Goal: Book appointment/travel/reservation

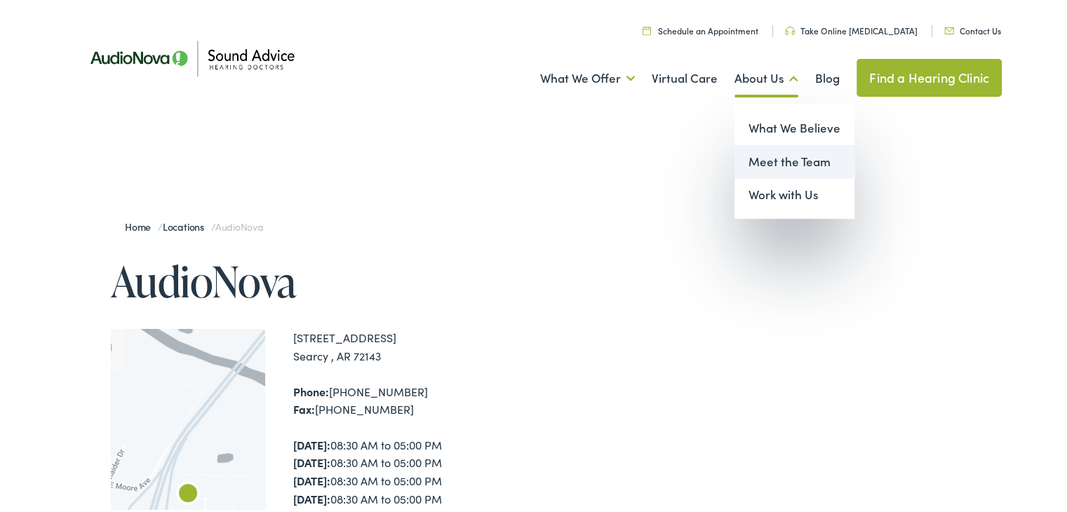
click at [780, 161] on link "Meet the Team" at bounding box center [794, 159] width 120 height 34
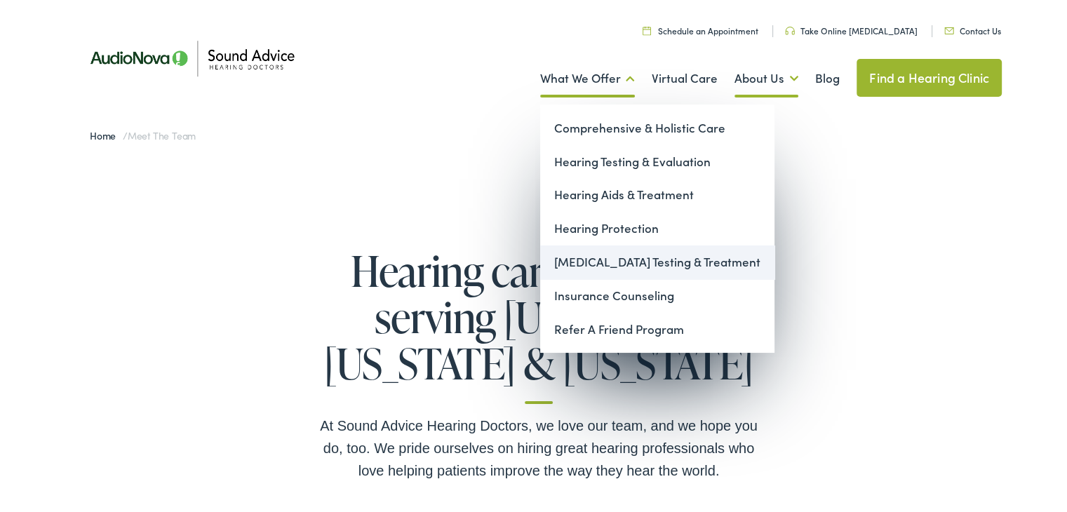
click at [635, 262] on link "[MEDICAL_DATA] Testing & Treatment" at bounding box center [657, 260] width 234 height 34
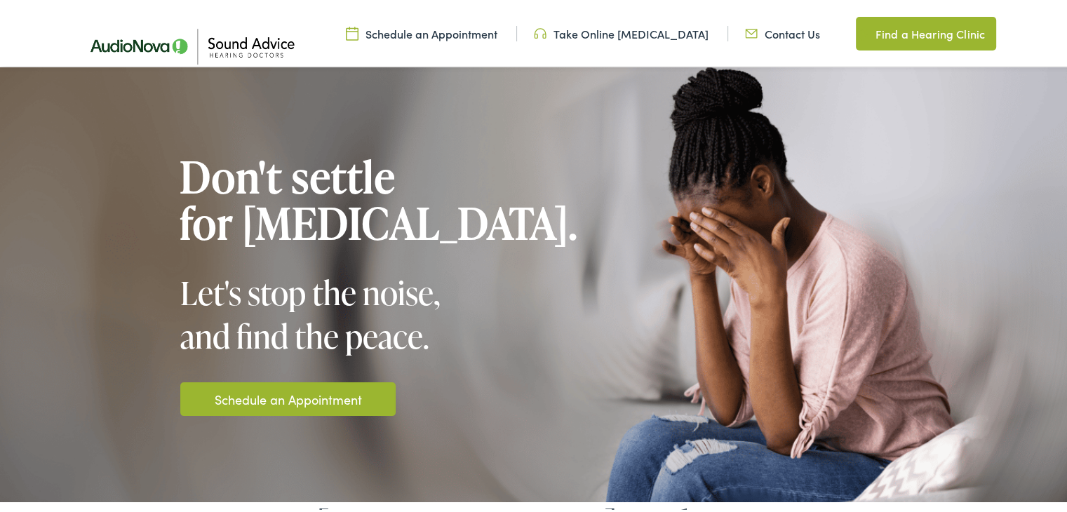
scroll to position [328, 0]
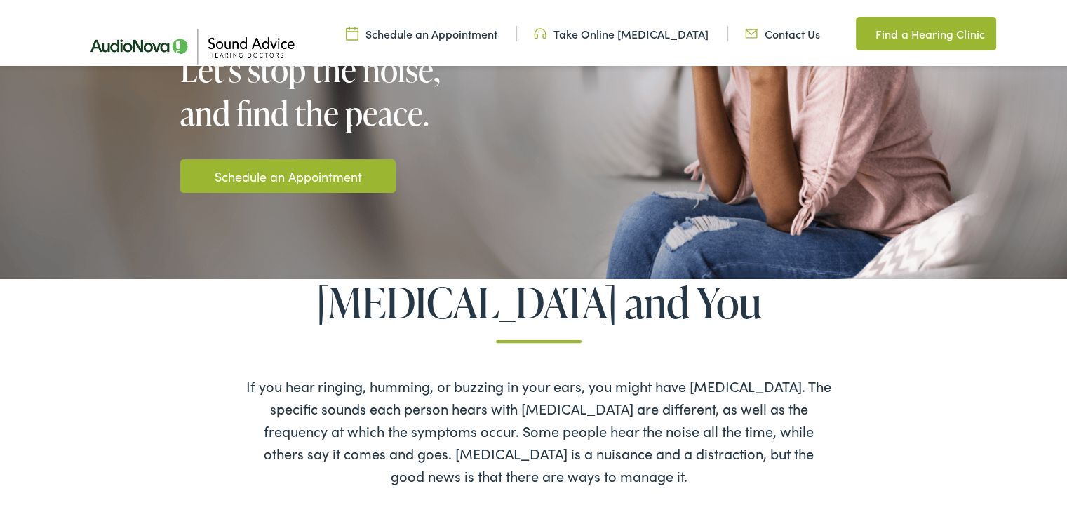
click at [335, 182] on link "Schedule an Appointment" at bounding box center [288, 173] width 147 height 19
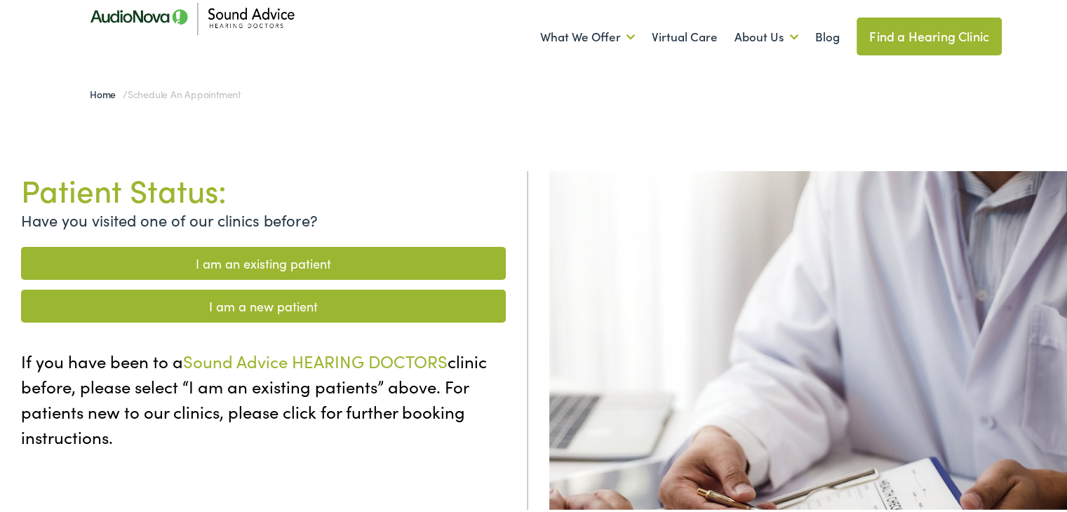
scroll to position [53, 0]
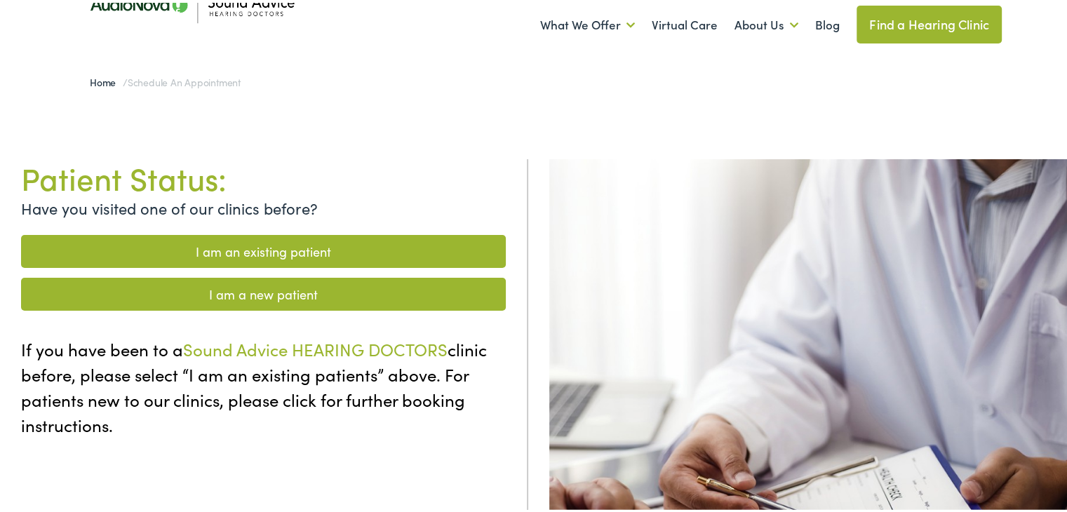
click at [289, 294] on link "I am a new patient" at bounding box center [263, 291] width 485 height 33
